Goal: Task Accomplishment & Management: Complete application form

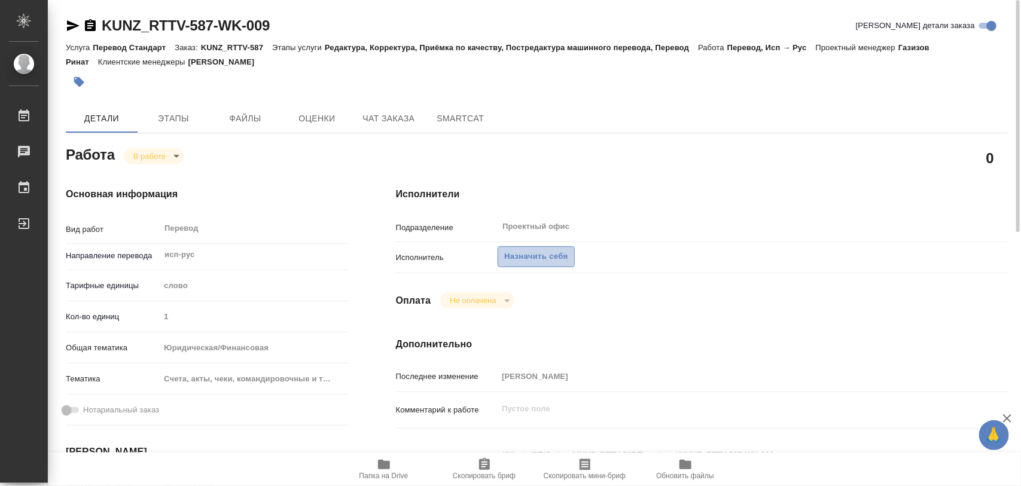
click at [542, 257] on span "Назначить себя" at bounding box center [535, 257] width 63 height 14
type textarea "x"
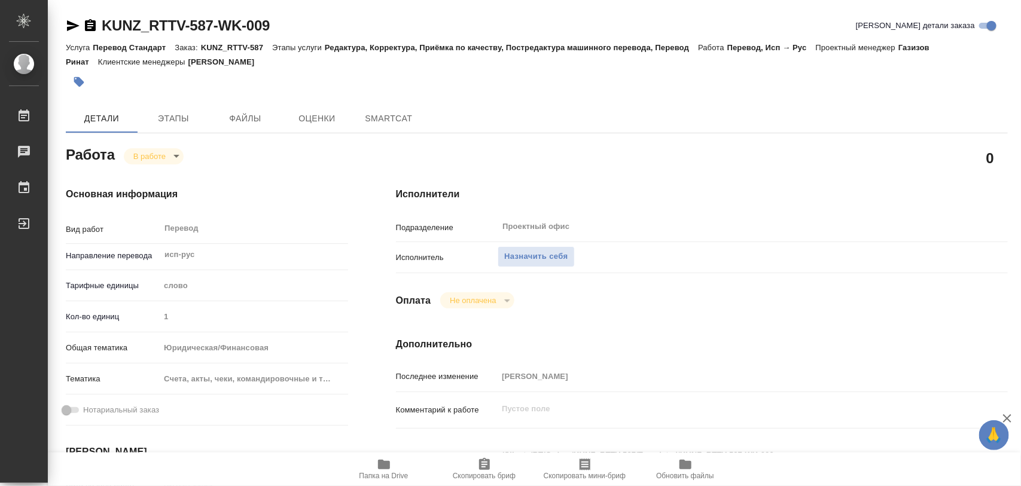
type textarea "x"
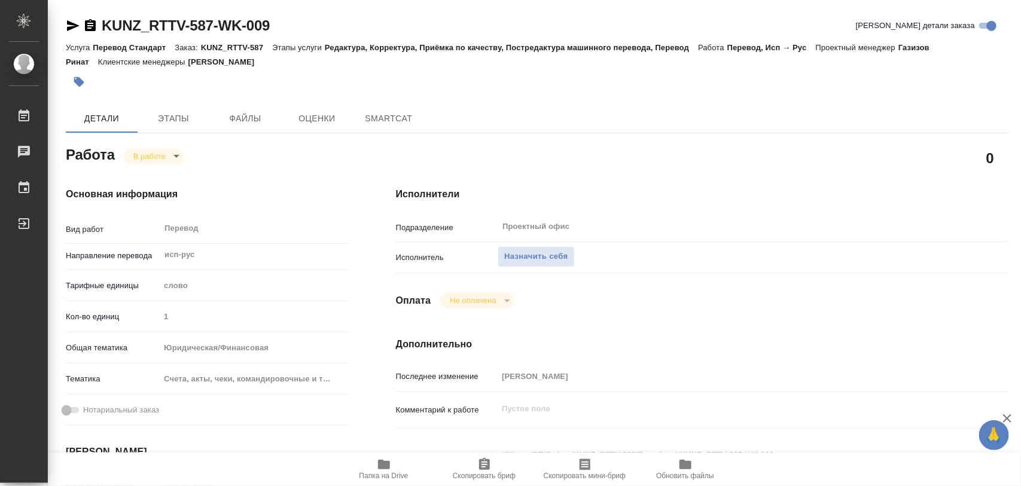
type textarea "x"
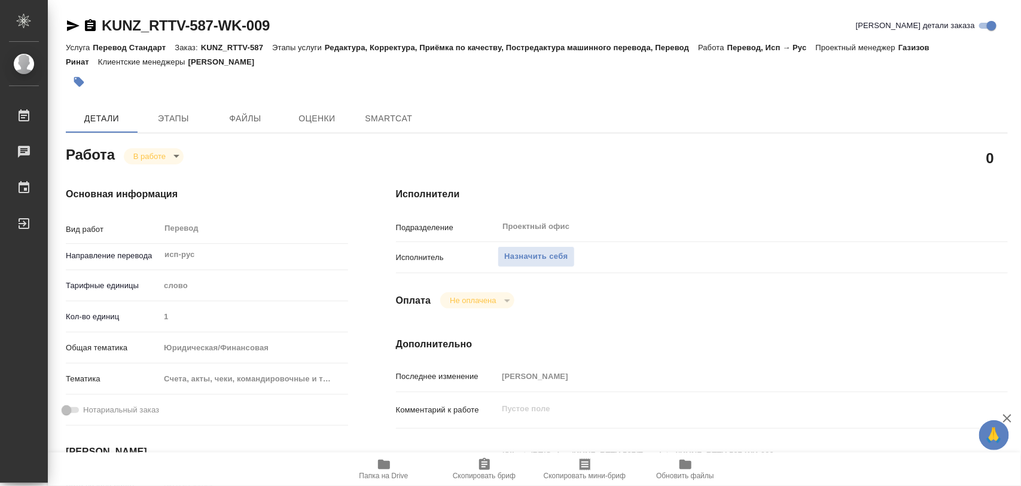
type textarea "x"
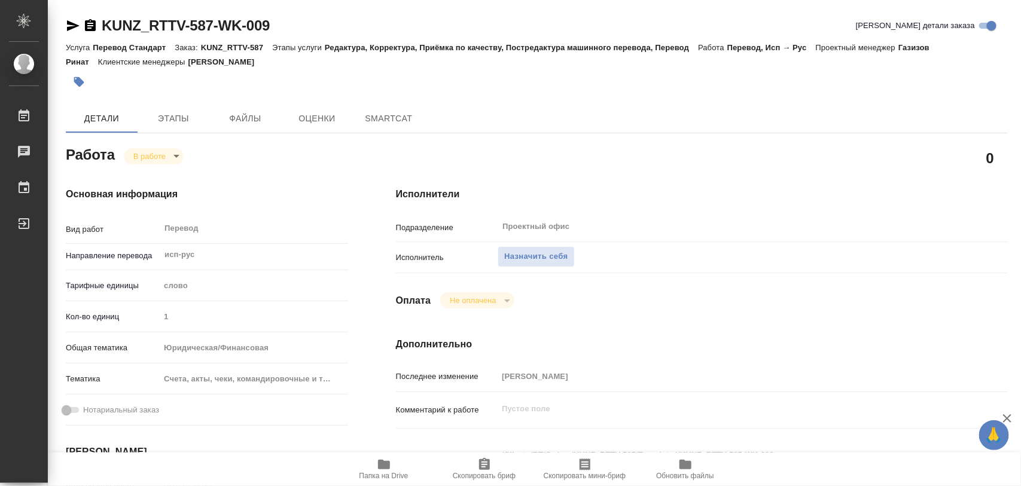
type textarea "x"
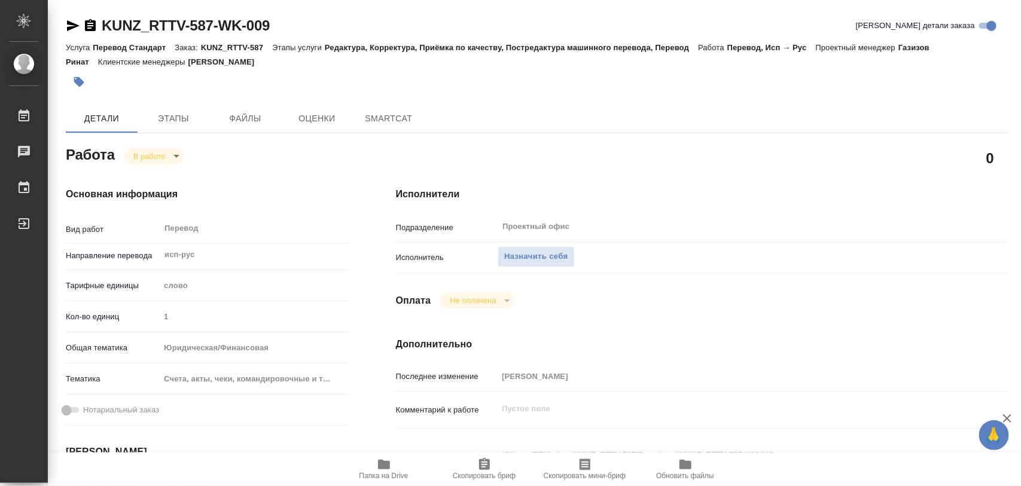
type textarea "x"
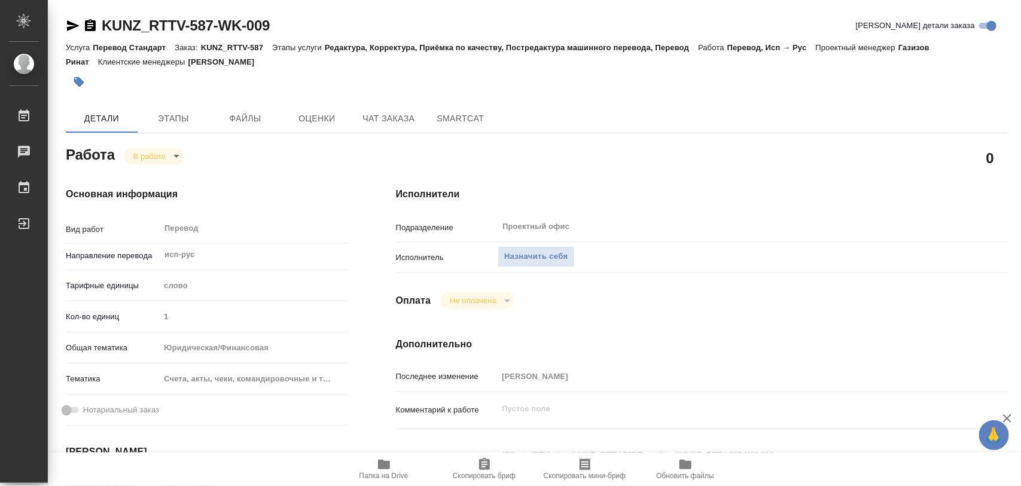
type textarea "x"
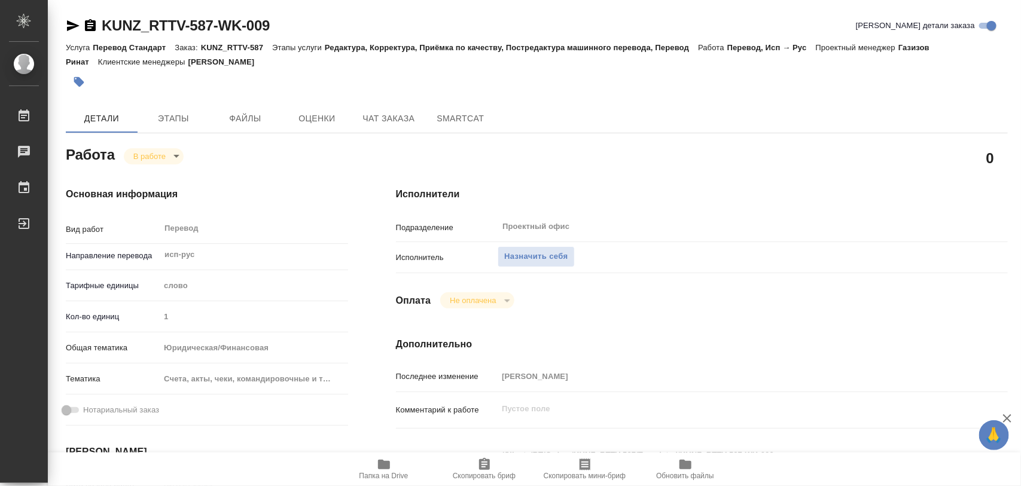
type textarea "x"
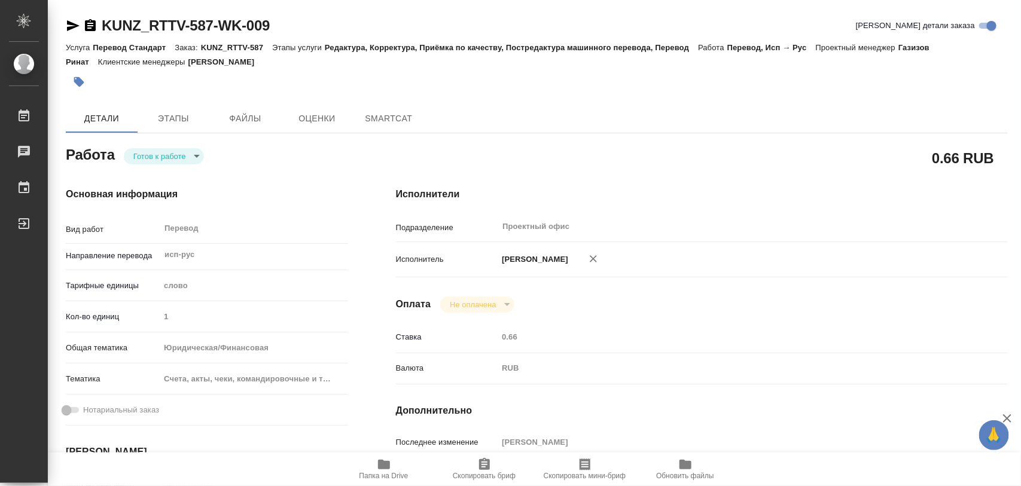
type textarea "x"
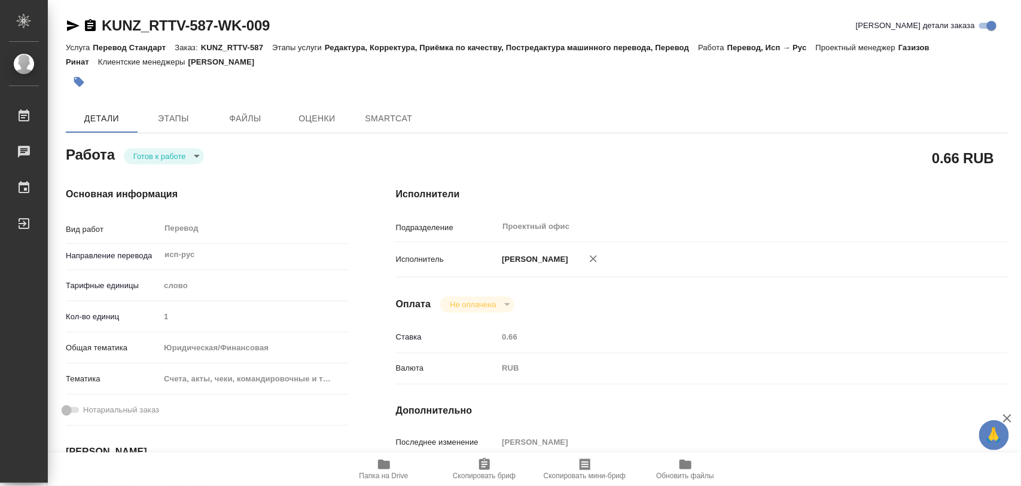
type textarea "x"
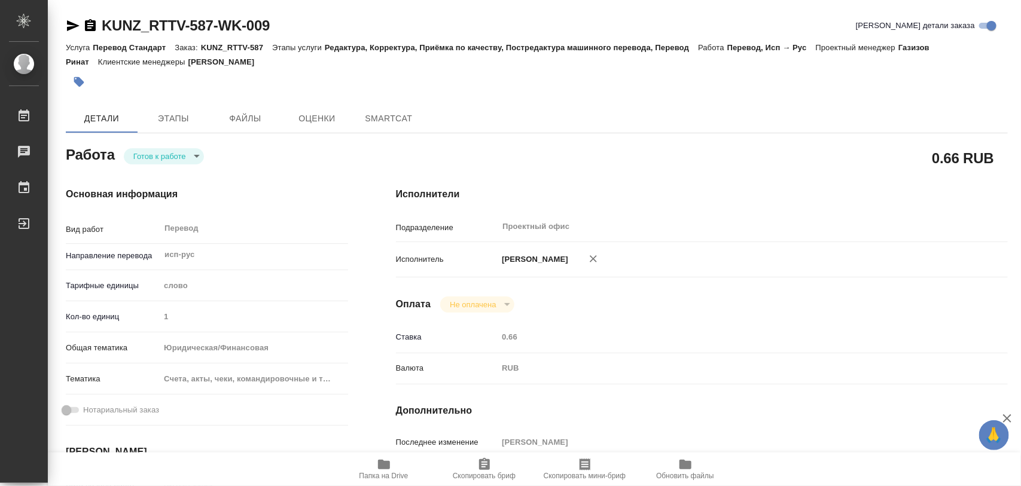
type textarea "x"
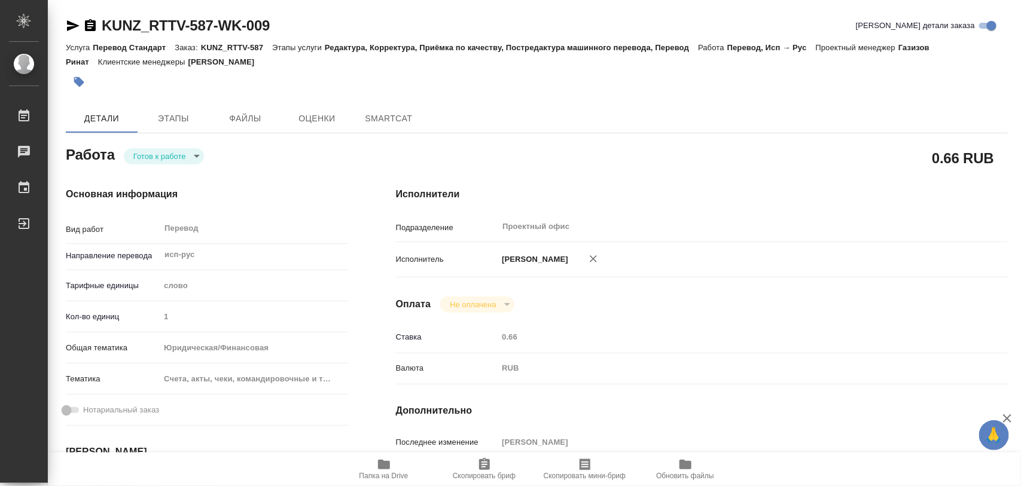
type textarea "x"
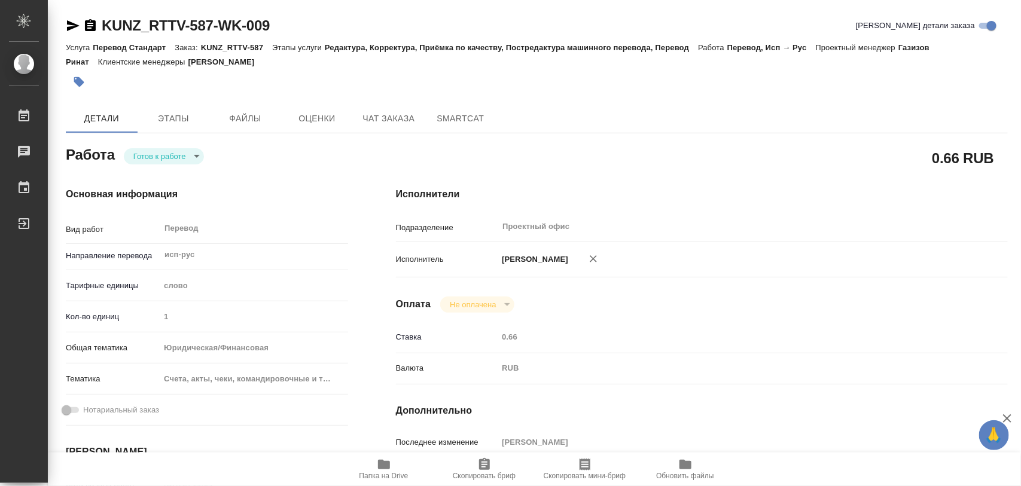
type textarea "x"
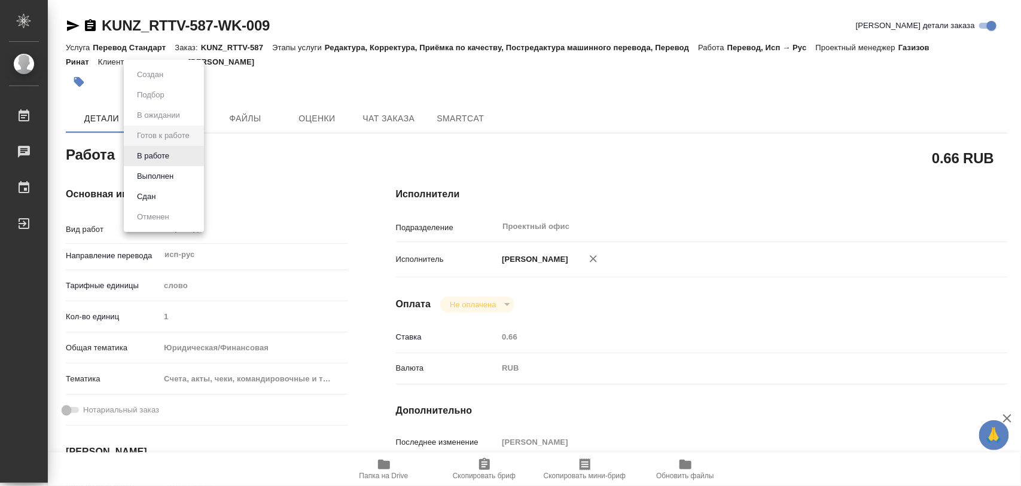
click at [196, 157] on body "🙏 .cls-1 fill:#fff; AWATERA Iglakov Maksim Работы Чаты График Выйти KUNZ_RTTV-5…" at bounding box center [510, 243] width 1021 height 486
type textarea "x"
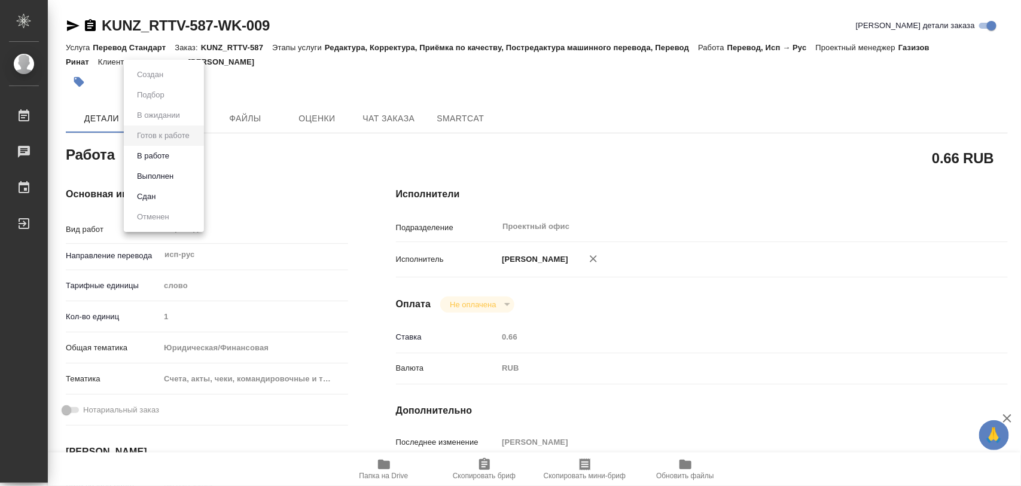
type textarea "x"
click at [173, 157] on li "В работе" at bounding box center [164, 156] width 80 height 20
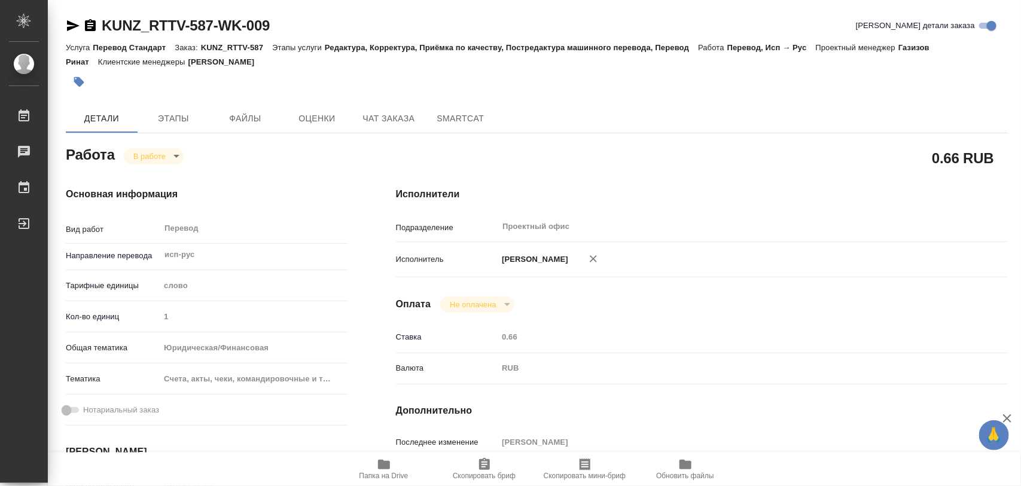
type textarea "x"
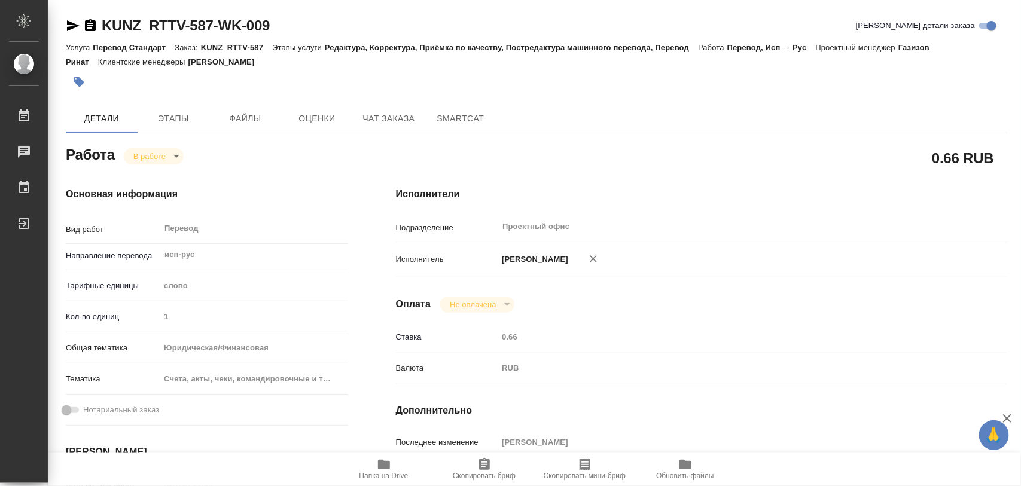
type textarea "x"
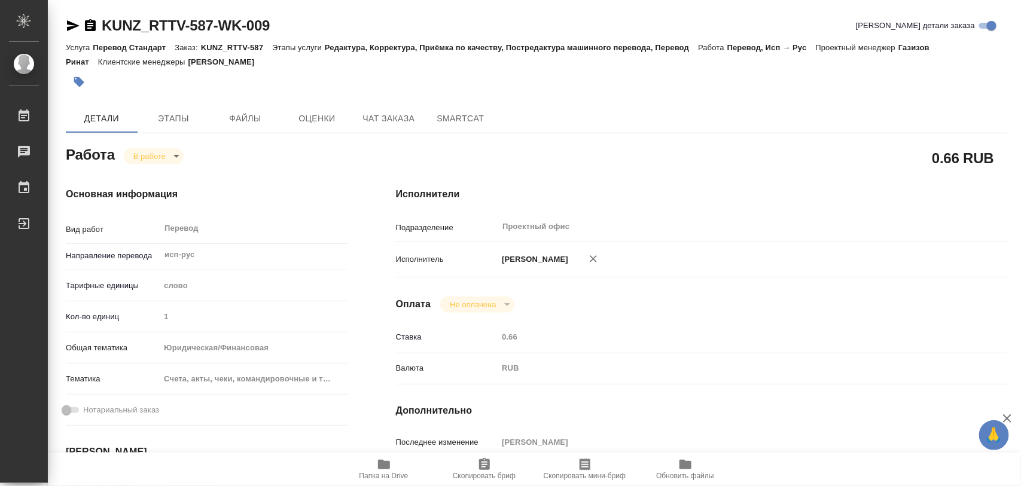
type textarea "x"
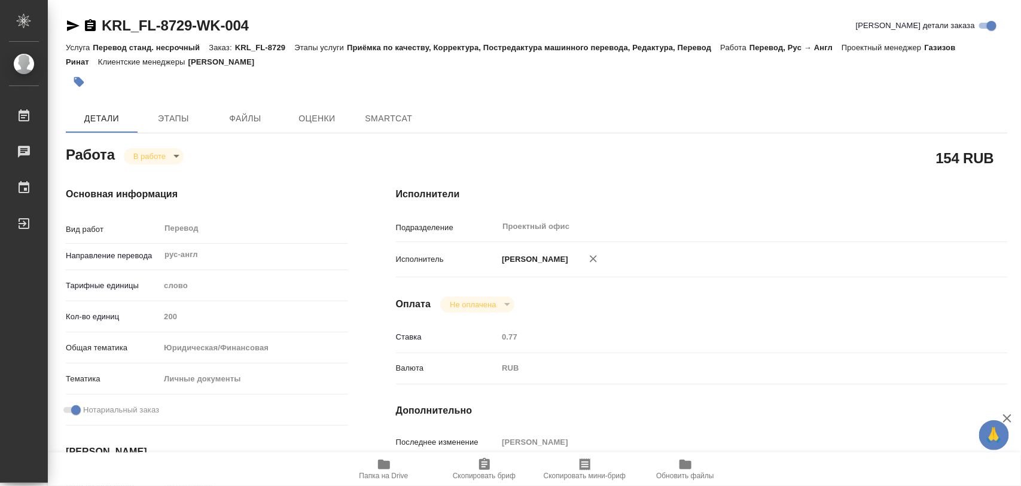
type textarea "x"
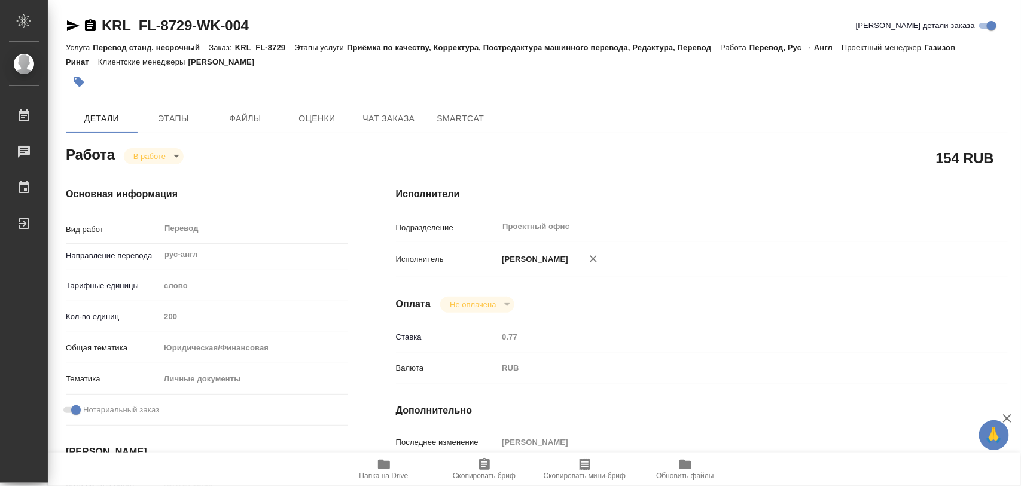
type textarea "x"
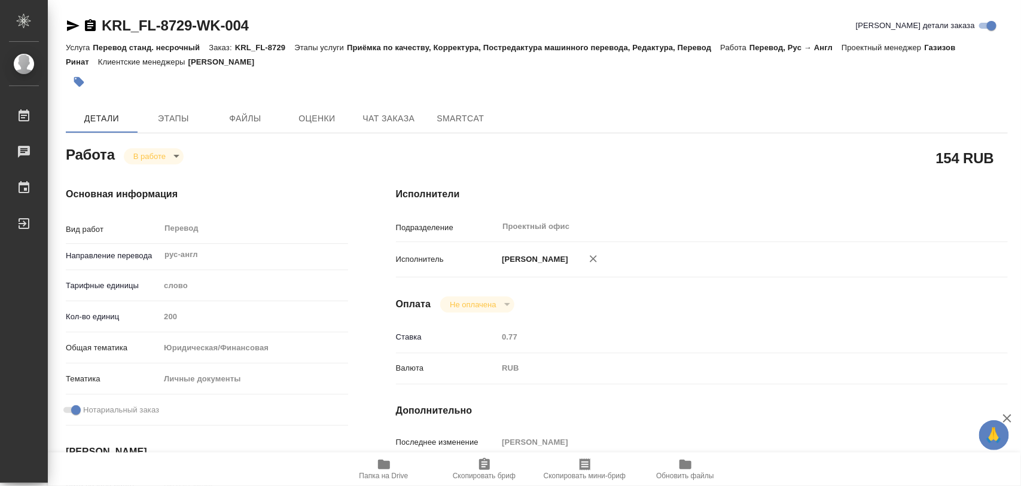
type textarea "x"
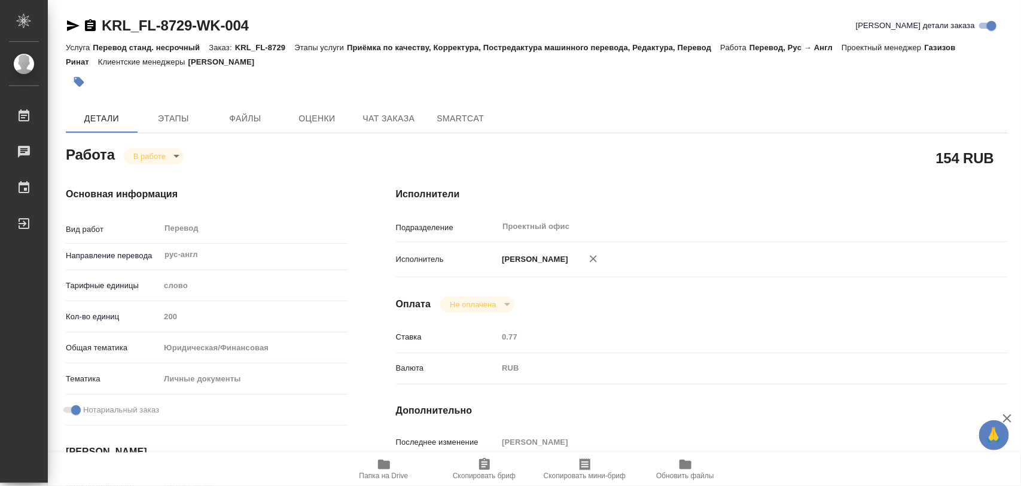
click at [81, 82] on icon "button" at bounding box center [79, 82] width 10 height 10
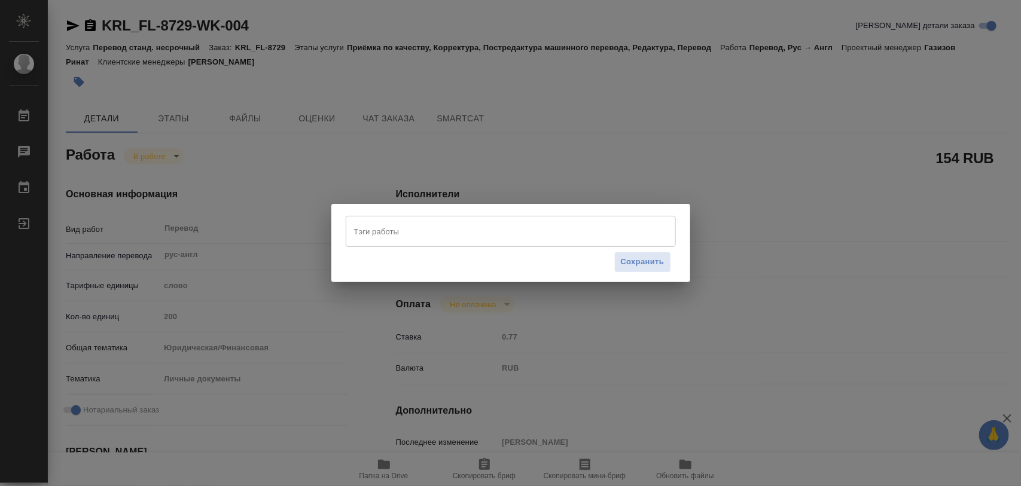
click at [398, 231] on input "Тэги работы" at bounding box center [499, 231] width 297 height 20
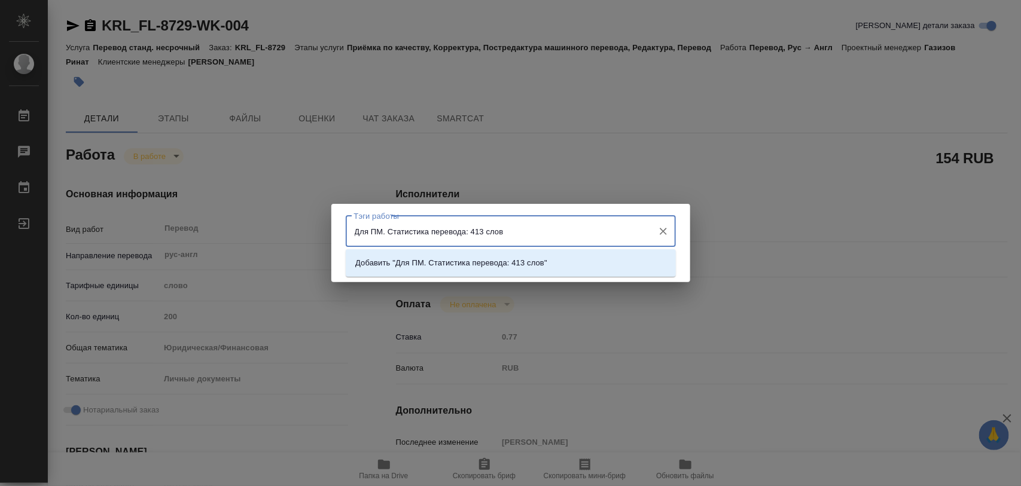
type input "Для ПМ. Статистика перевода: 413 слов."
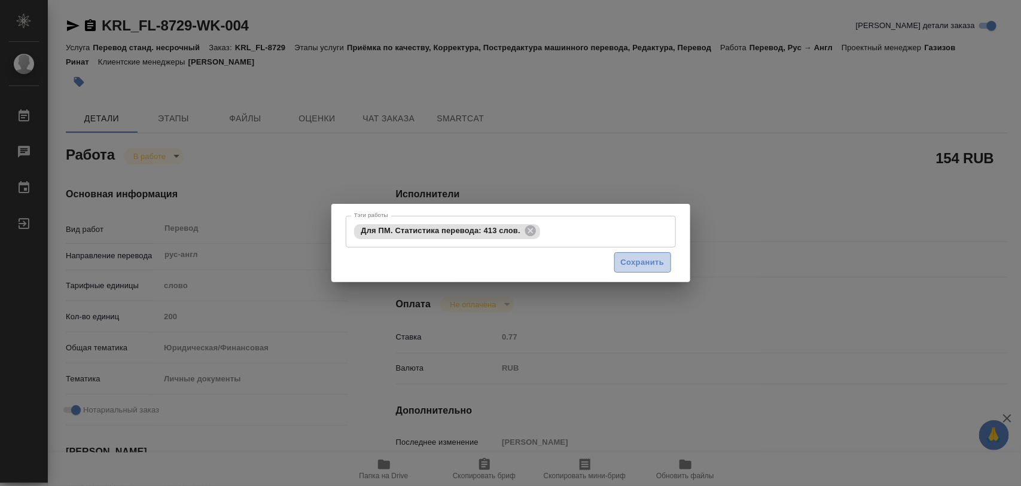
click at [652, 258] on span "Сохранить" at bounding box center [643, 263] width 44 height 14
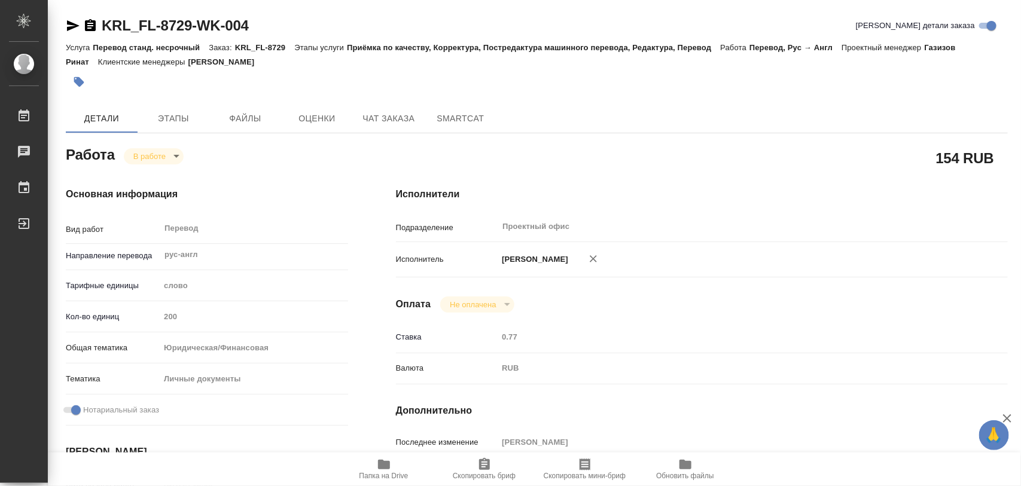
type input "inProgress"
type textarea "Перевод"
type textarea "x"
type input "рус-англ"
type input "5a8b1489cc6b4906c91bfd90"
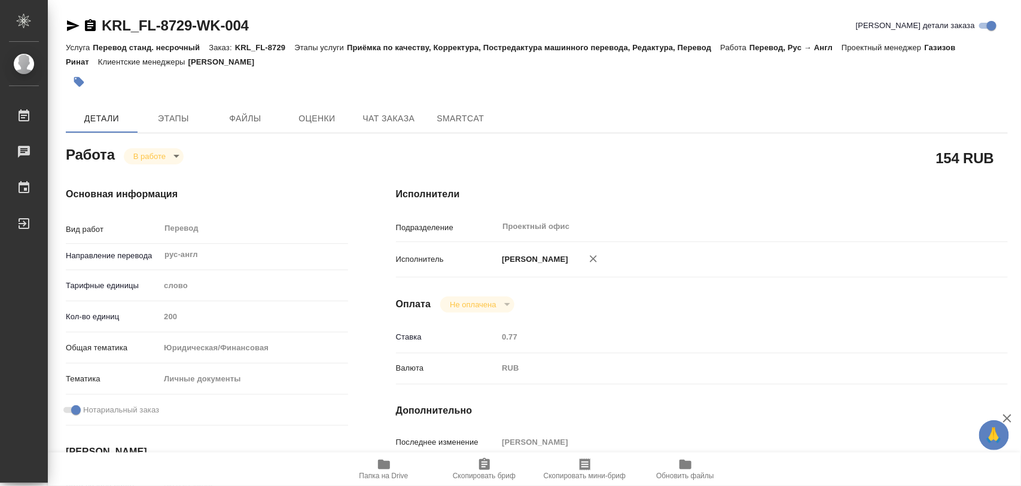
type input "200"
type input "yr-fn"
type input "5a8b8b956a9677013d343cfe"
checkbox input "true"
type input "[DATE] 13:08"
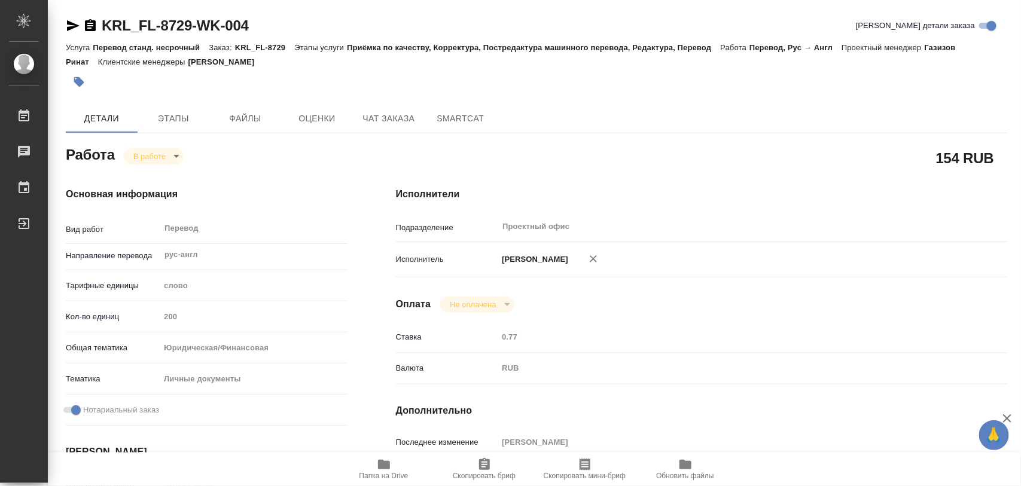
type input "[DATE] 07:32"
type input "[DATE] 15:00"
type input "[DATE] 12:00"
type input "Проектный офис"
type input "notPayed"
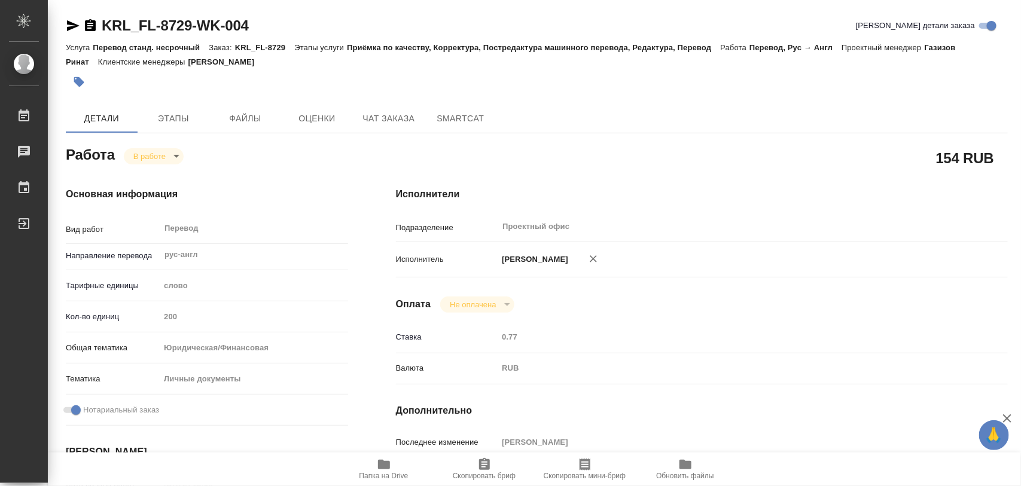
type input "0.77"
type input "RUB"
type input "[PERSON_NAME]"
type textarea "x"
type textarea "/Clients/FL_KRL/Orders/KRL_FL-8729/Translated/KRL_FL-8729-WK-004"
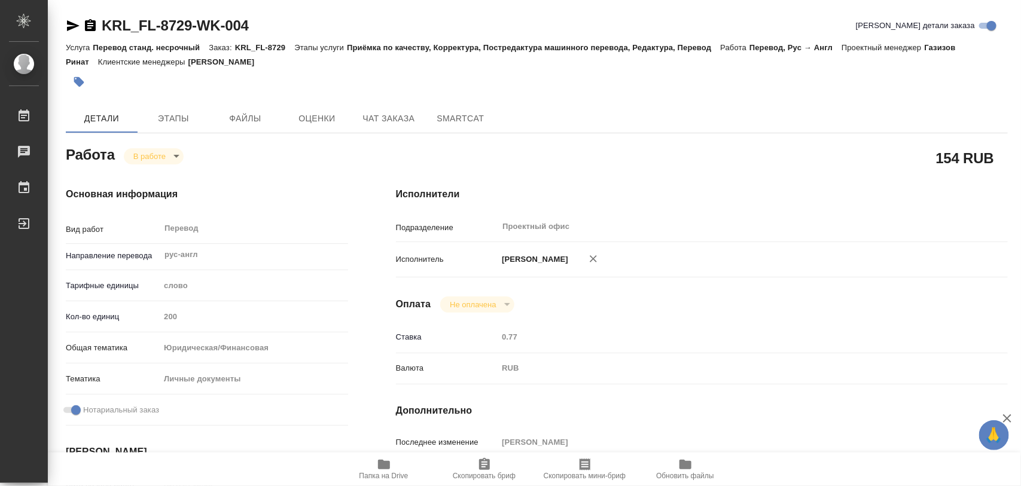
type textarea "x"
type input "KRL_FL-8729"
type input "Перевод станд. несрочный"
type input "Приёмка по качеству, Корректура, Постредактура машинного перевода, Редактура, П…"
type input "[PERSON_NAME]"
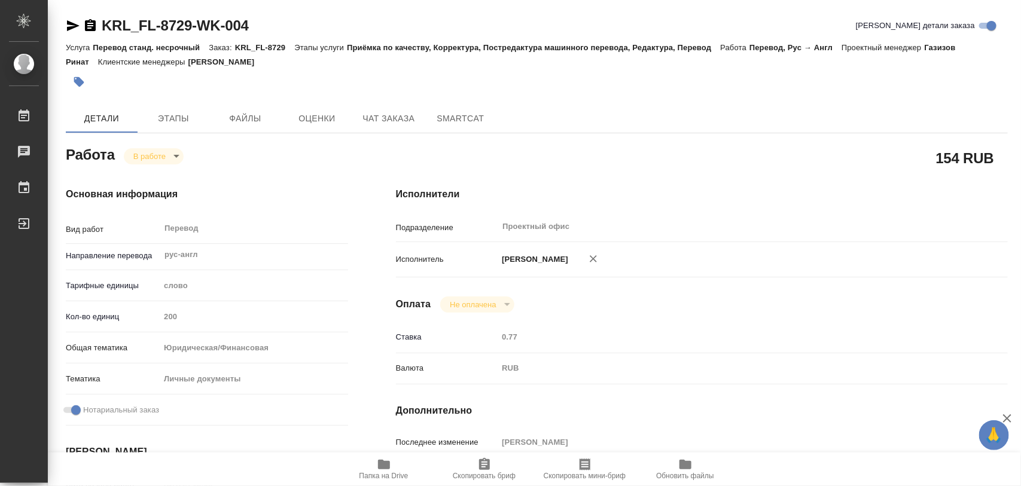
type input "/Clients/FL_KRL/Orders/KRL_FL-8729"
type textarea "[PERSON_NAME], [PERSON_NAME]"
type textarea "x"
type textarea "рус-англ, рус-итал, под нот [PERSON_NAME] SALEEVA [PERSON_NAME]"
type textarea "x"
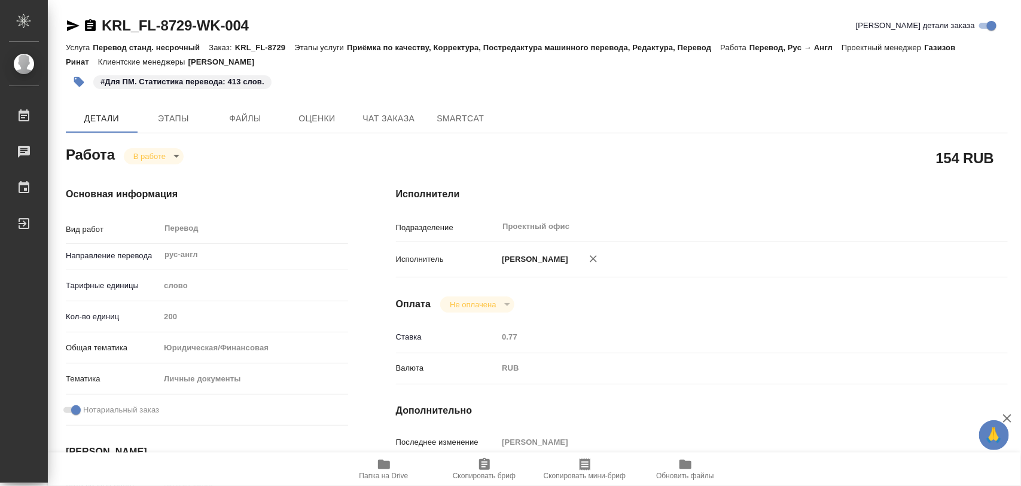
type textarea "x"
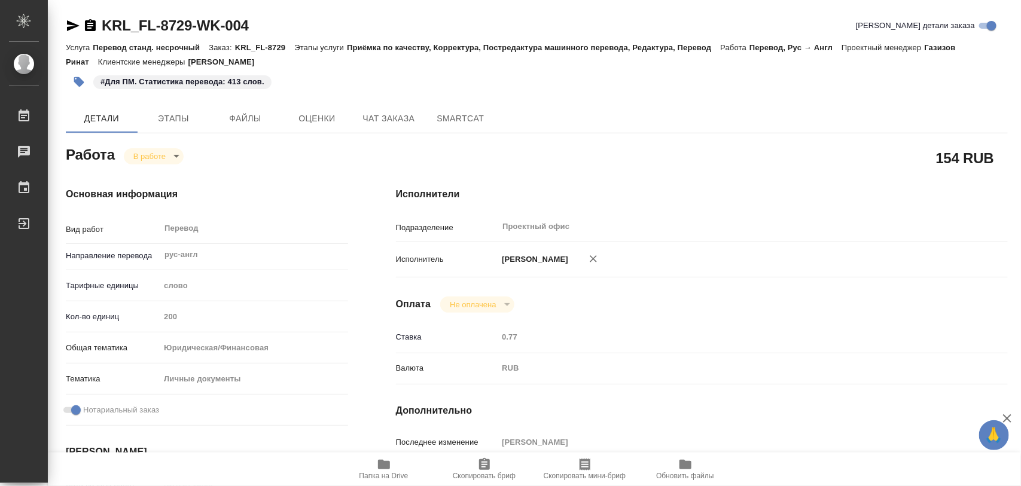
type textarea "x"
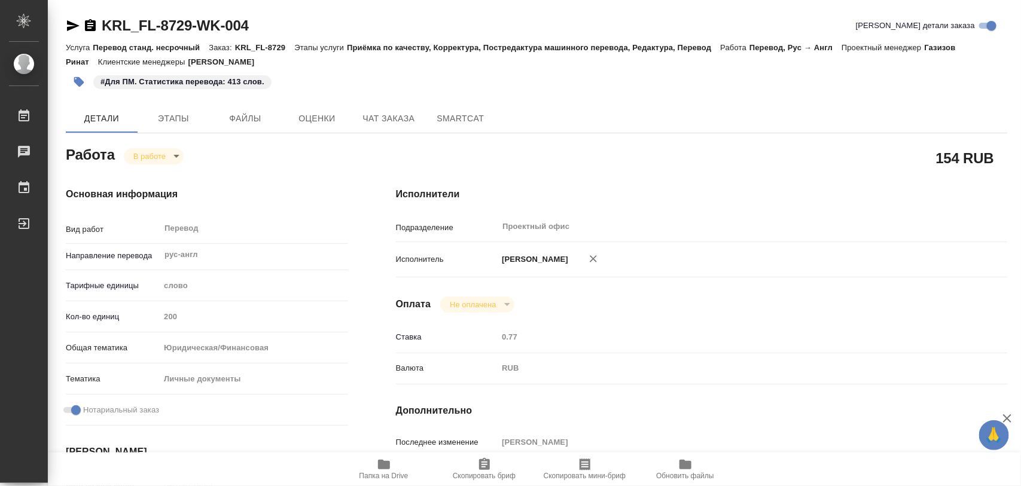
type textarea "x"
